Goal: Information Seeking & Learning: Learn about a topic

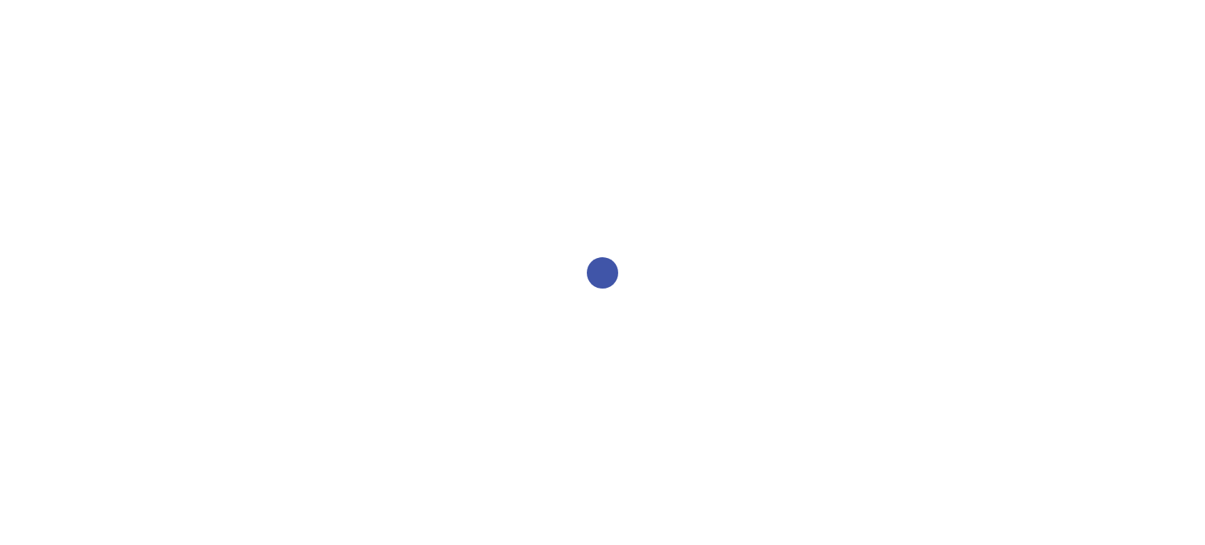
select select "2bed604d-1099-4043-b1bc-2365e8740244"
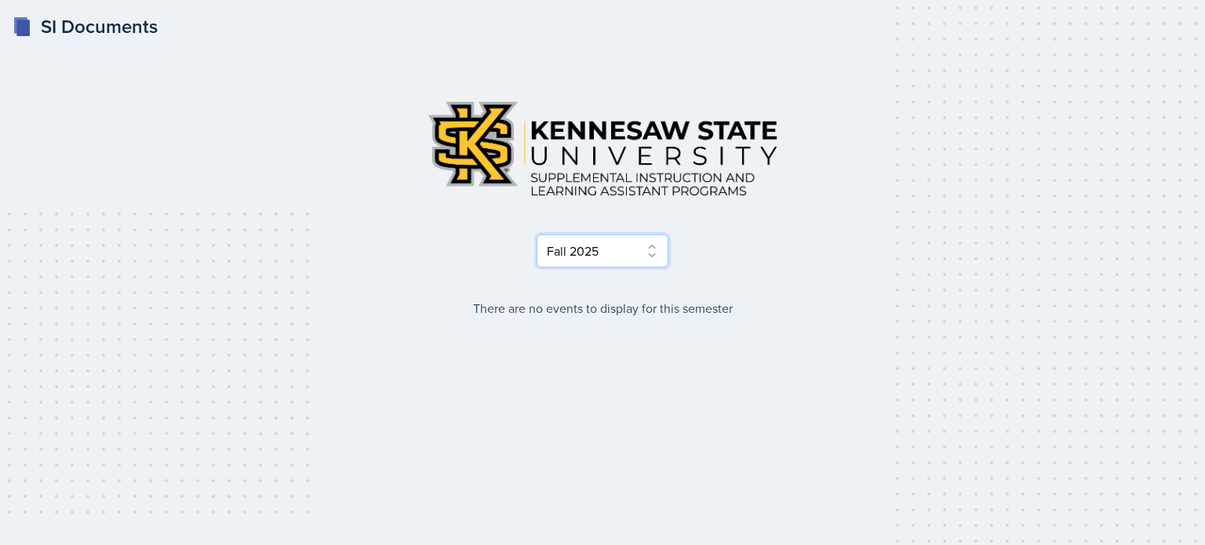
click at [599, 253] on select "Select Semester Fall 2025 Summer 2025 Spring 2025 Fall 2024 Summer 2024 Spring …" at bounding box center [603, 251] width 132 height 33
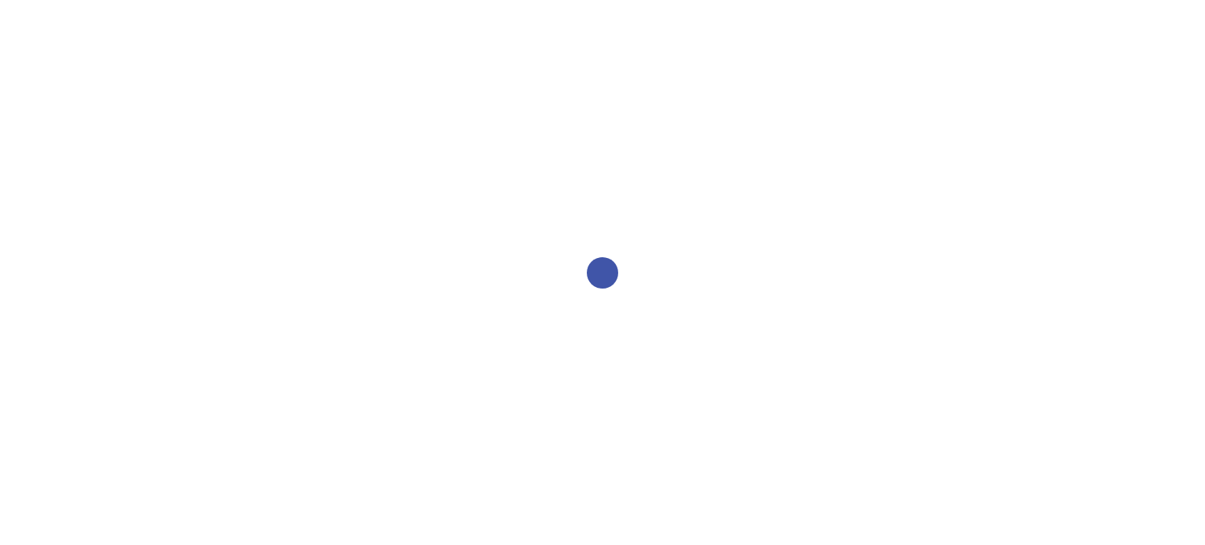
select select "2bed604d-1099-4043-b1bc-2365e8740244"
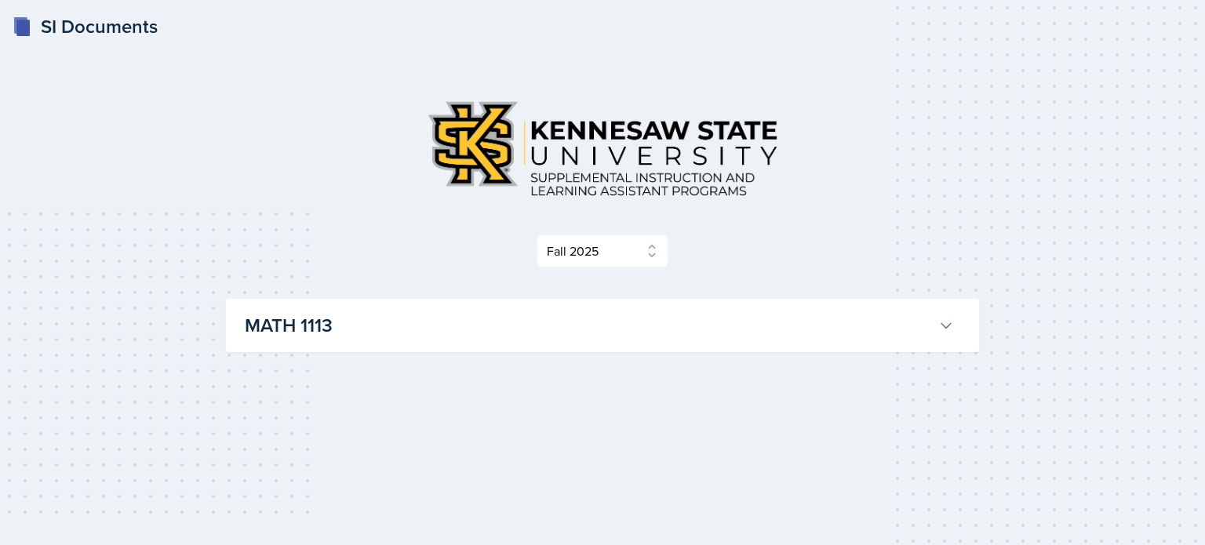
click at [228, 313] on div "MATH 1113 [PERSON_NAME] Professor: [PERSON_NAME] Export to Google Calendar Recu…" at bounding box center [602, 325] width 753 height 53
click at [258, 319] on h3 "MATH 1113" at bounding box center [588, 325] width 687 height 28
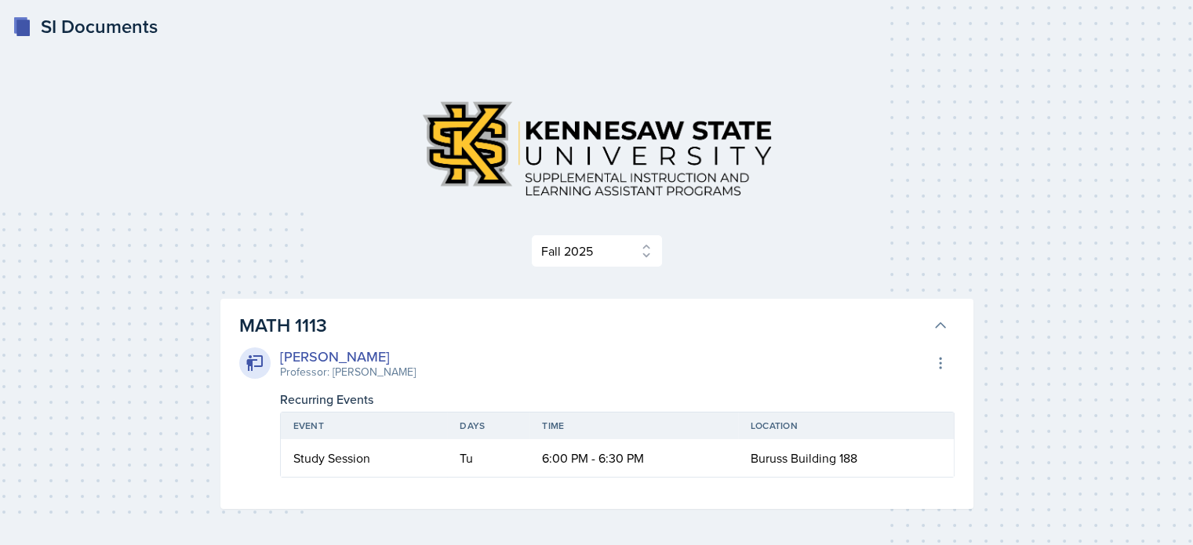
scroll to position [64, 0]
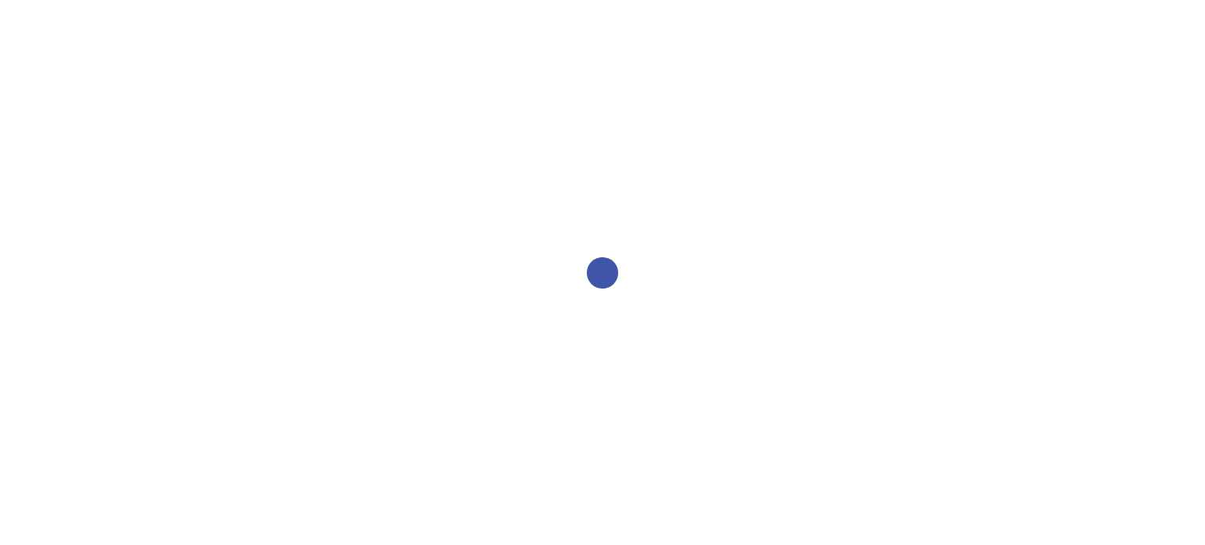
select select "2bed604d-1099-4043-b1bc-2365e8740244"
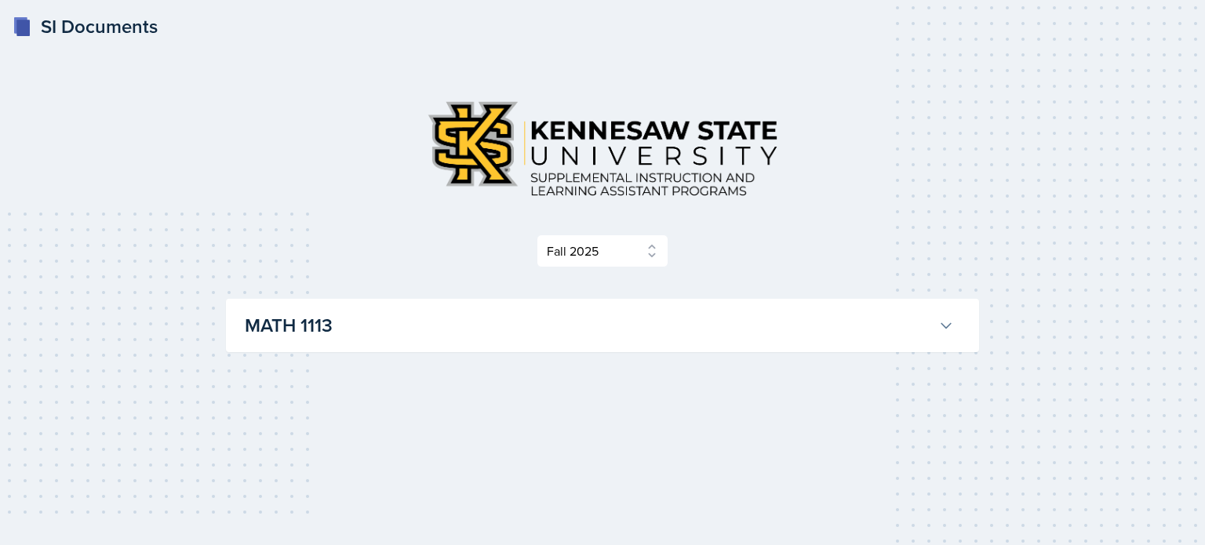
click at [503, 313] on h3 "MATH 1113" at bounding box center [588, 325] width 687 height 28
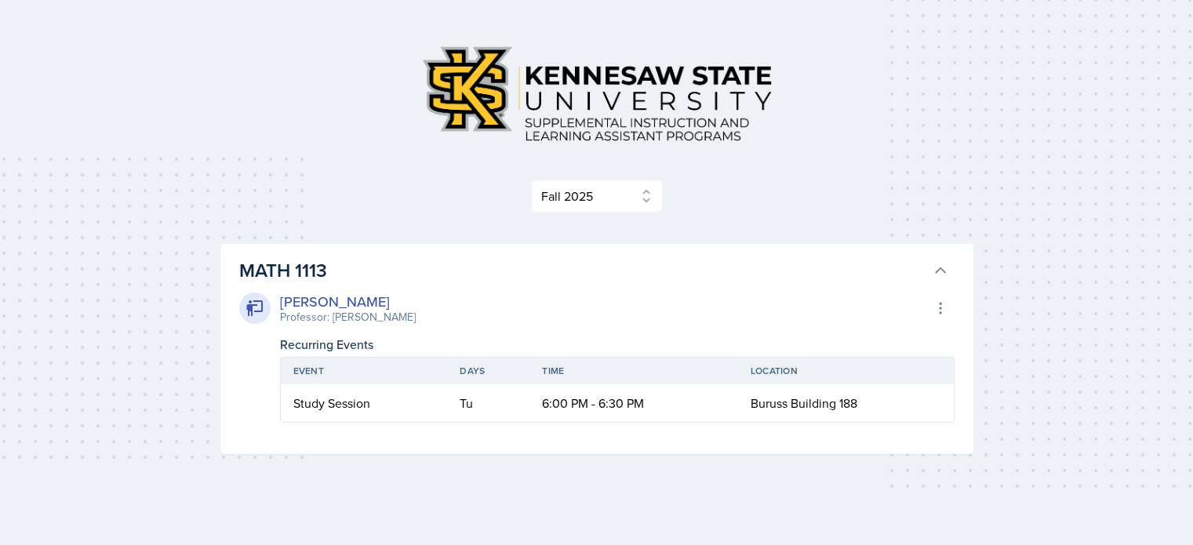
scroll to position [53, 0]
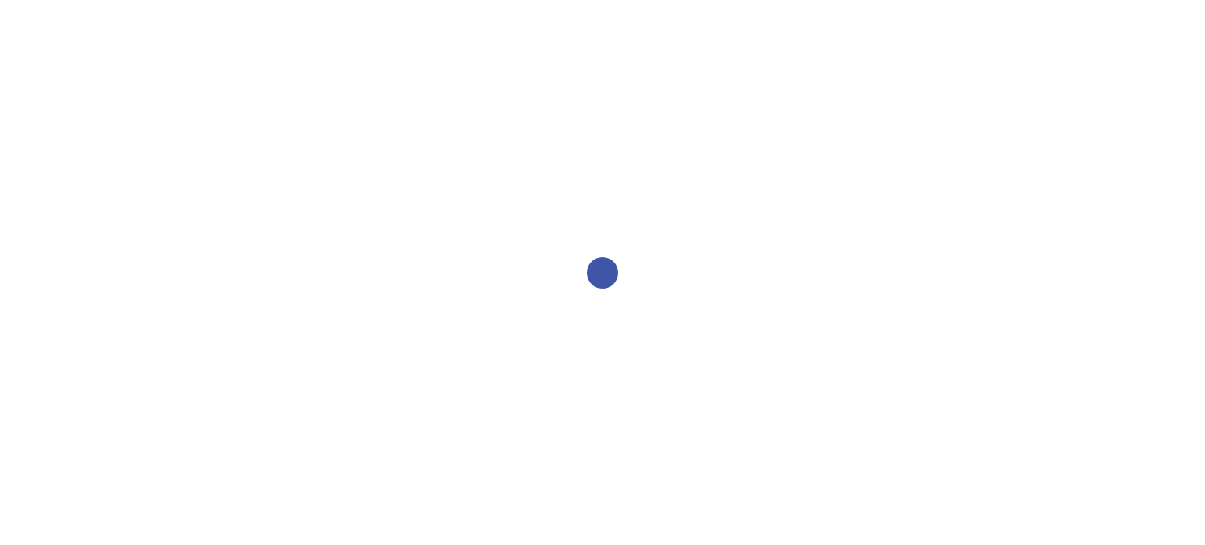
select select "2bed604d-1099-4043-b1bc-2365e8740244"
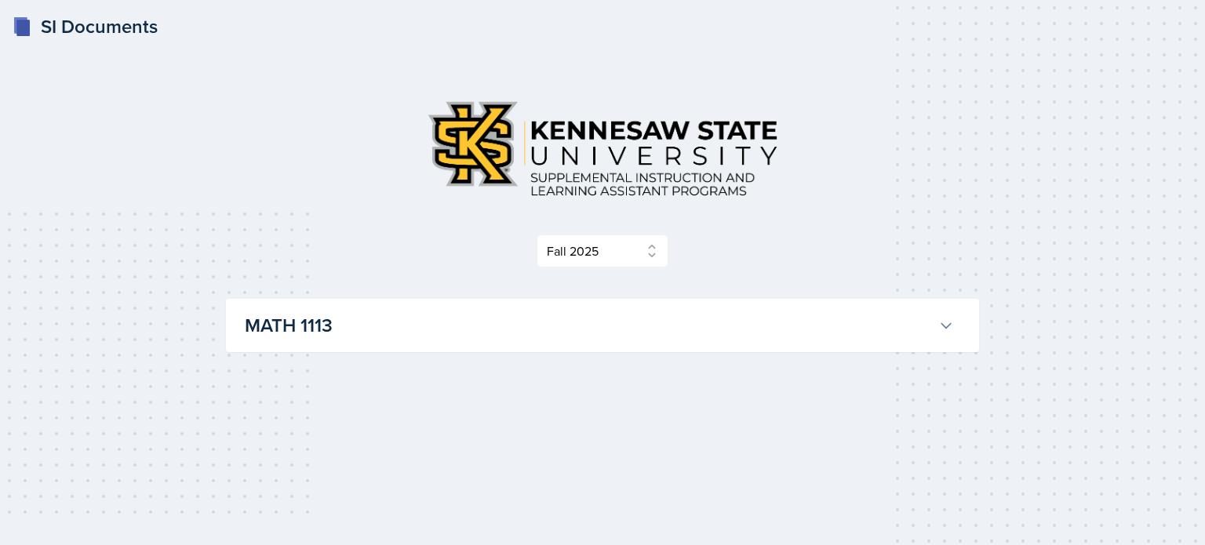
click at [480, 351] on div "MATH 1113 [PERSON_NAME] Professor: [PERSON_NAME] Export to Google Calendar Recu…" at bounding box center [602, 325] width 753 height 53
click at [488, 330] on h3 "MATH 1113" at bounding box center [588, 325] width 687 height 28
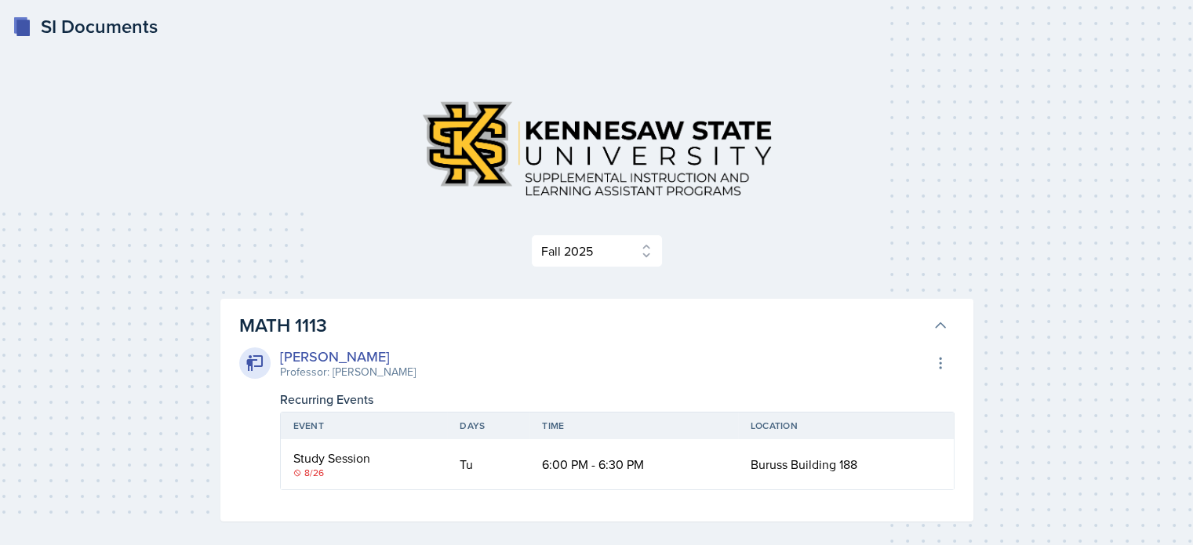
click at [515, 254] on div "Select Semester Fall 2025 Summer 2025 Spring 2025 Fall 2024 Summer 2024 Spring …" at bounding box center [596, 251] width 753 height 33
click at [409, 339] on h3 "MATH 1113" at bounding box center [582, 325] width 687 height 28
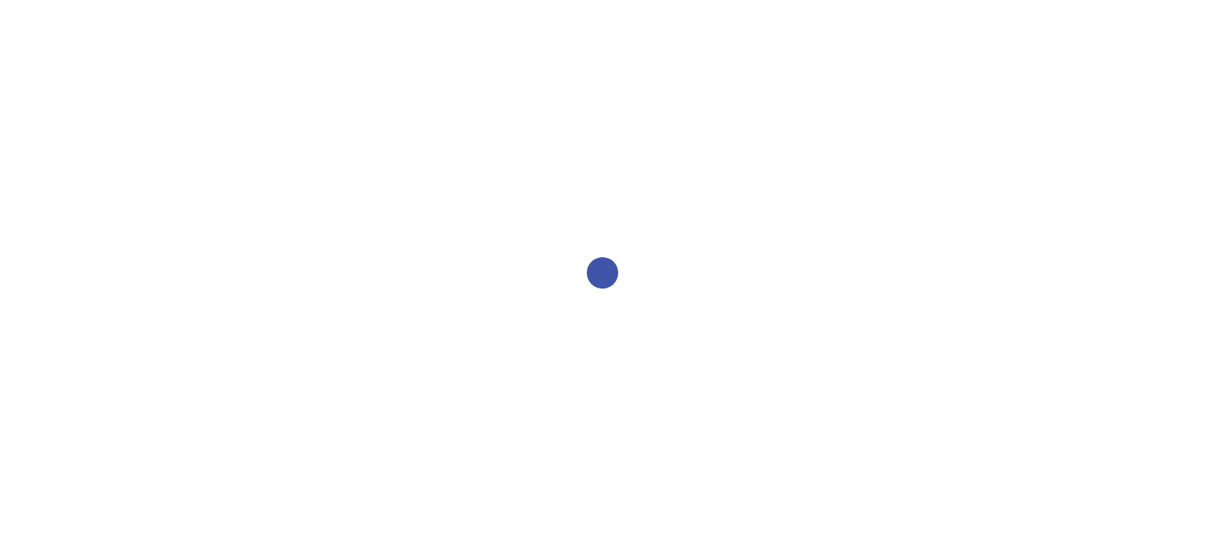
select select "2bed604d-1099-4043-b1bc-2365e8740244"
